Goal: Navigation & Orientation: Find specific page/section

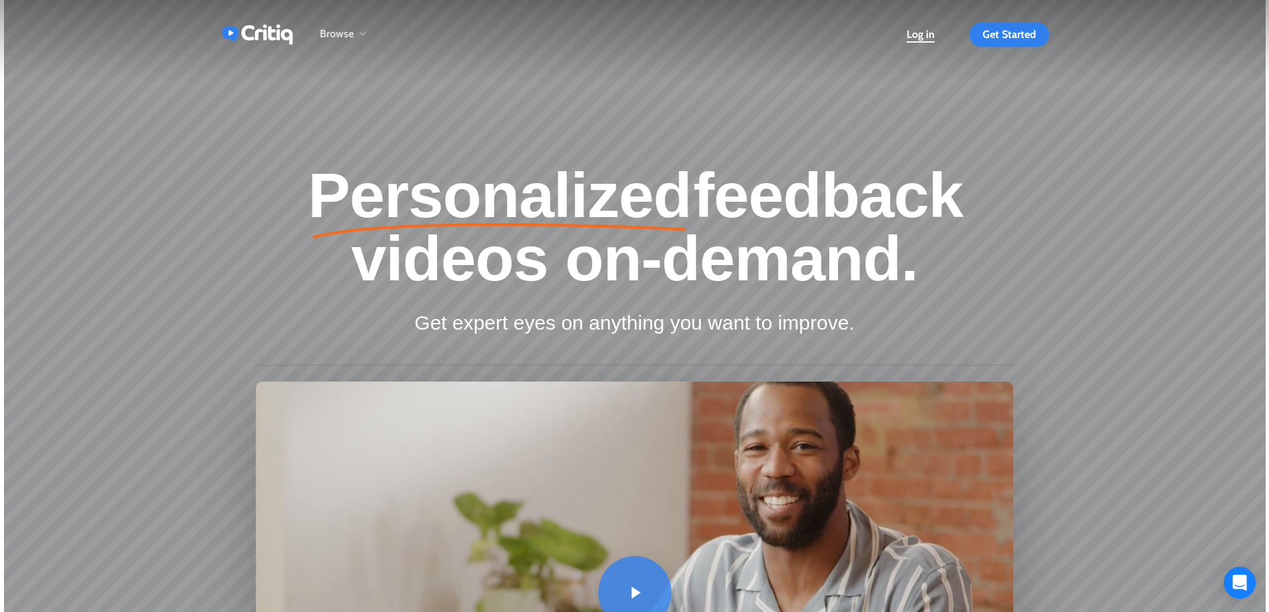
click at [924, 34] on span "Log in" at bounding box center [920, 34] width 28 height 13
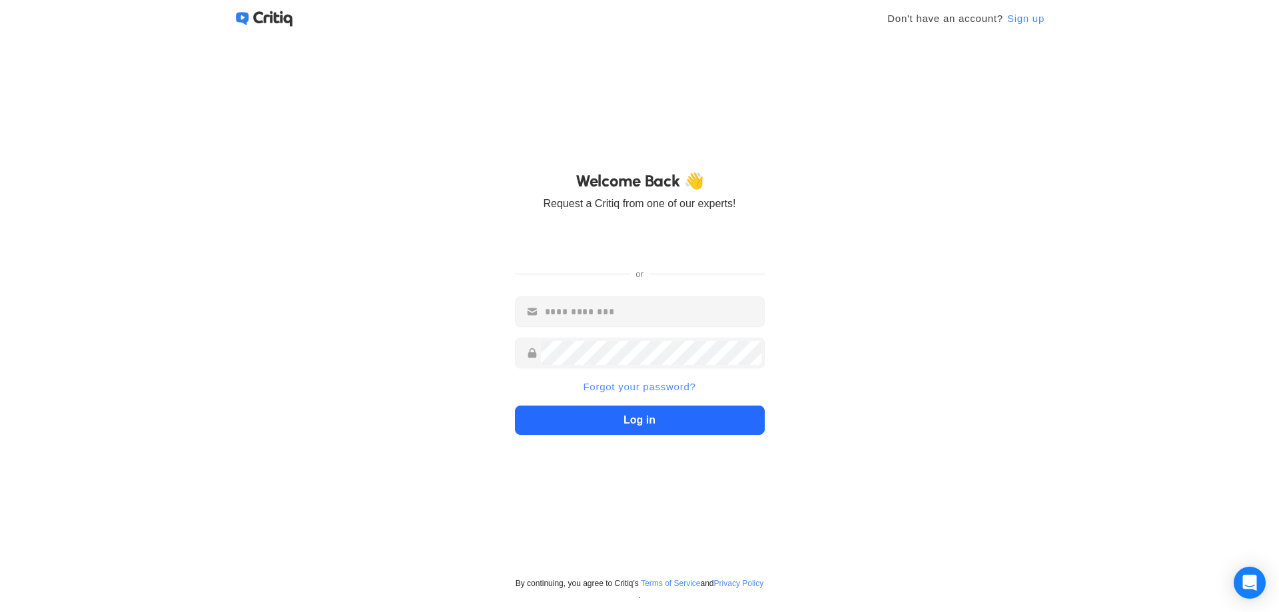
click at [276, 26] on icon at bounding box center [272, 19] width 39 height 16
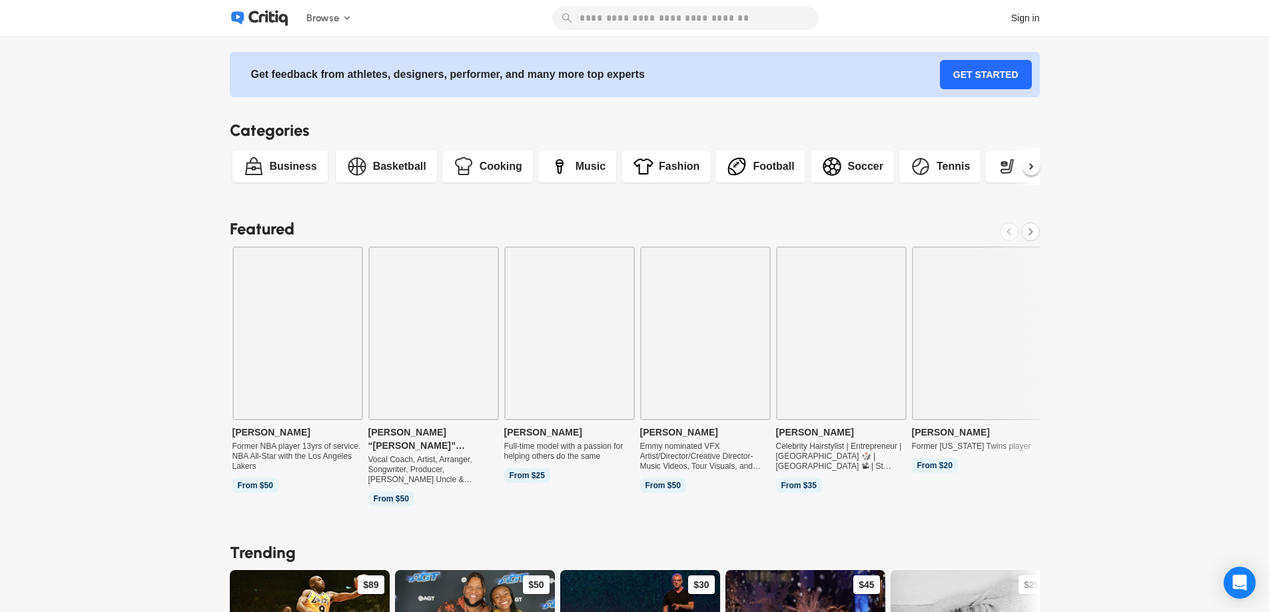
drag, startPoint x: 183, startPoint y: 416, endPoint x: 187, endPoint y: 107, distance: 309.1
